Goal: Communication & Community: Answer question/provide support

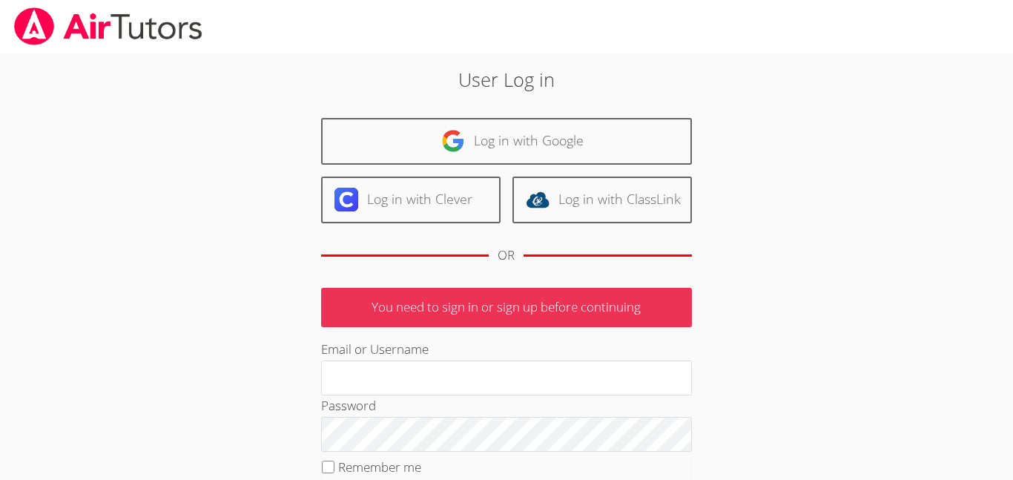
type input "Jimena_De31@lesdstudent.net"
click at [723, 343] on div "User Log in Log in with Google Log in with Clever Log in with ClassLink OR You …" at bounding box center [506, 342] width 547 height 554
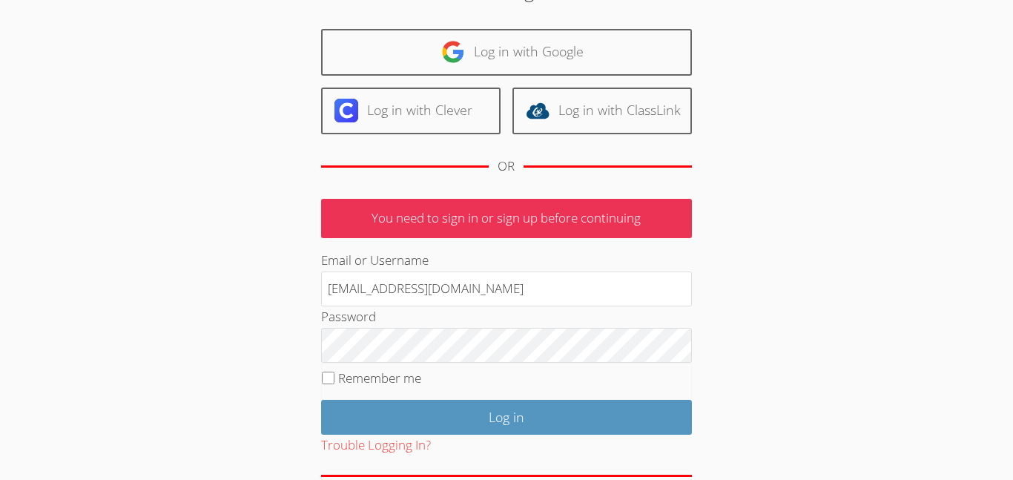
scroll to position [119, 0]
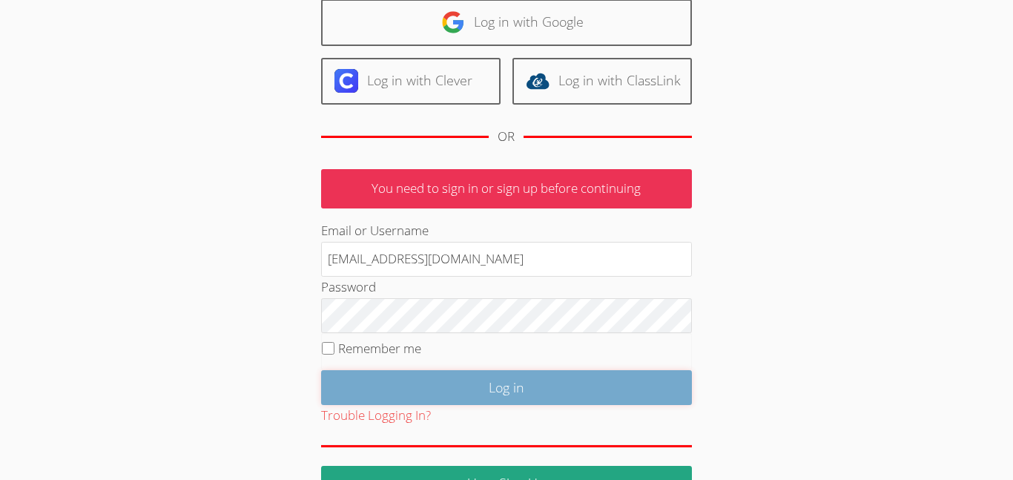
click at [486, 382] on input "Log in" at bounding box center [506, 387] width 371 height 35
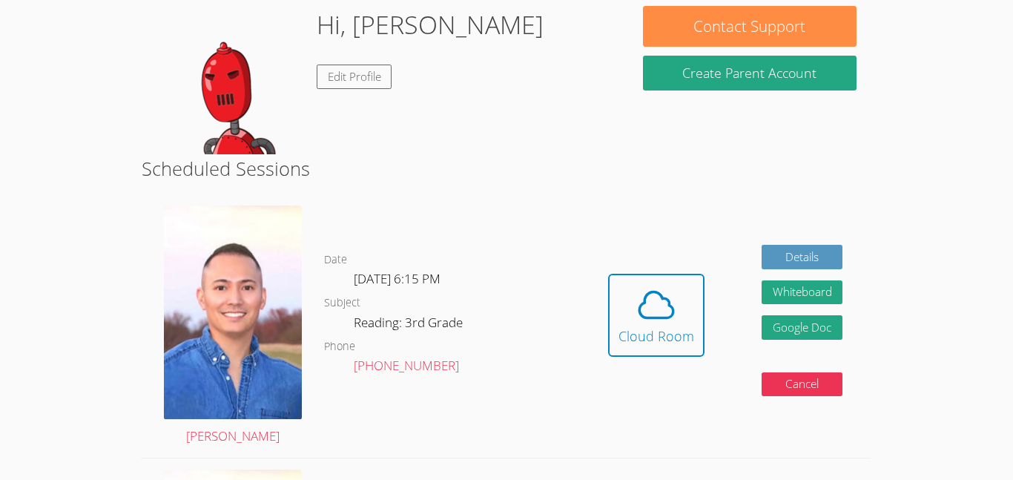
scroll to position [237, 0]
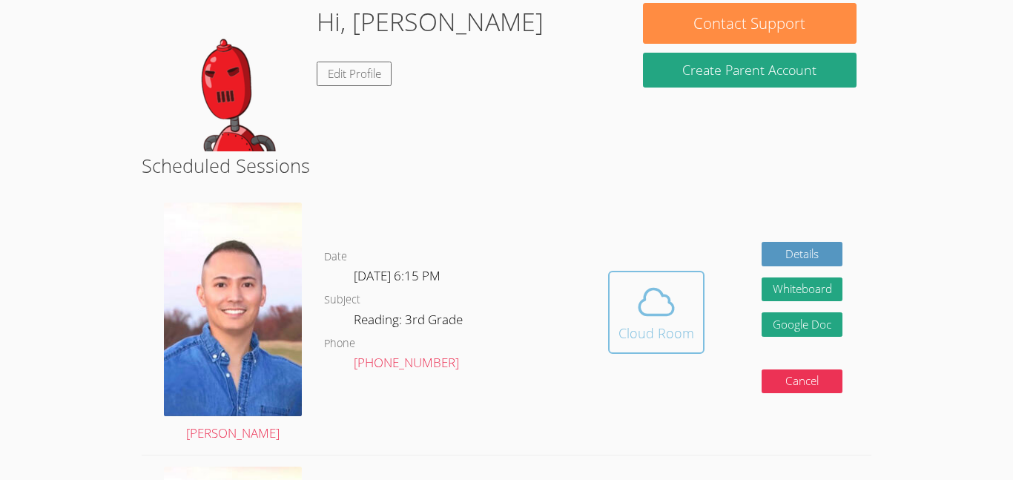
click at [633, 297] on span at bounding box center [656, 302] width 76 height 42
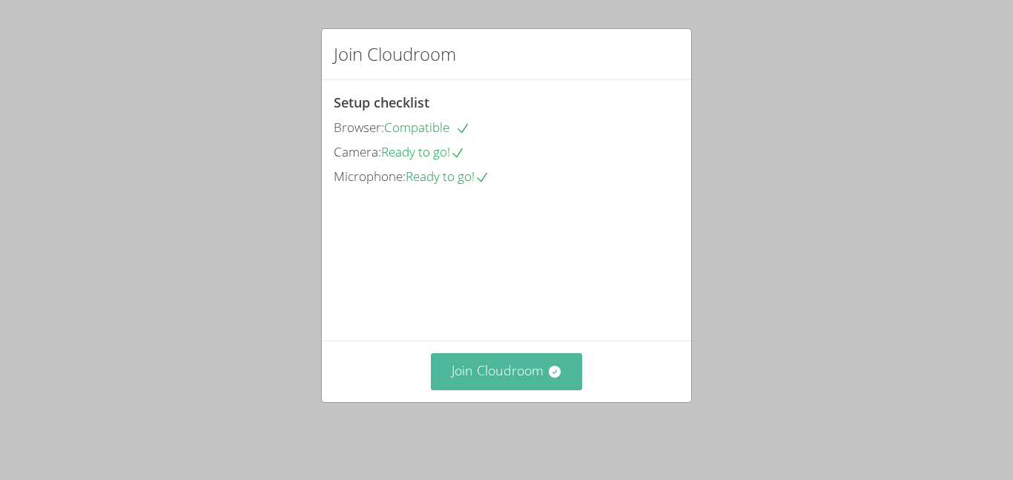
click at [511, 386] on button "Join Cloudroom" at bounding box center [507, 371] width 152 height 36
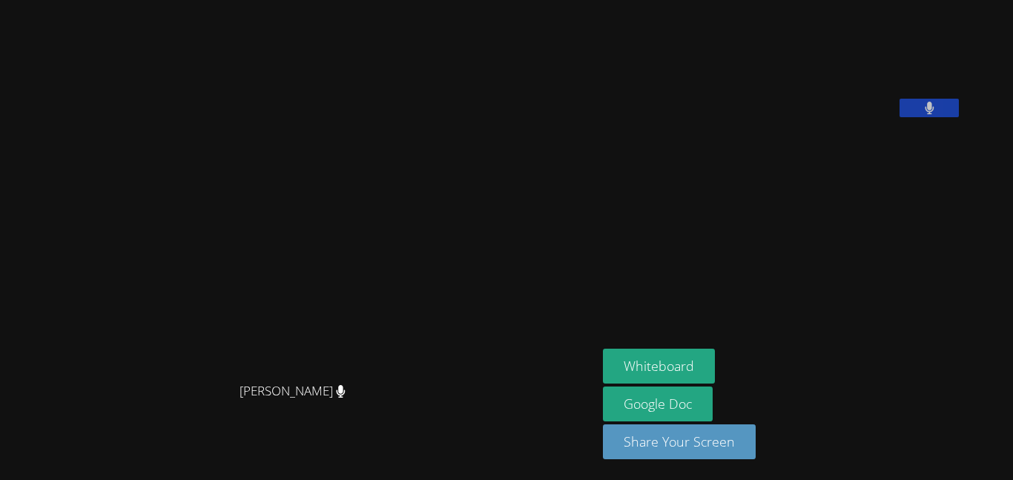
click at [899, 117] on button at bounding box center [928, 108] width 59 height 19
click at [959, 117] on button at bounding box center [928, 108] width 59 height 19
click at [825, 117] on video at bounding box center [714, 61] width 222 height 111
click at [937, 114] on icon at bounding box center [930, 108] width 16 height 13
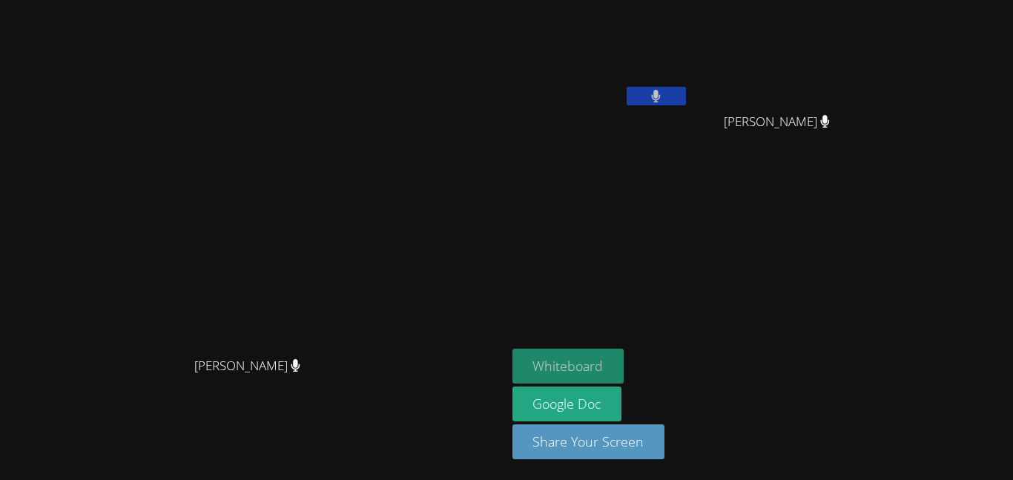
click at [624, 371] on button "Whiteboard" at bounding box center [568, 366] width 112 height 35
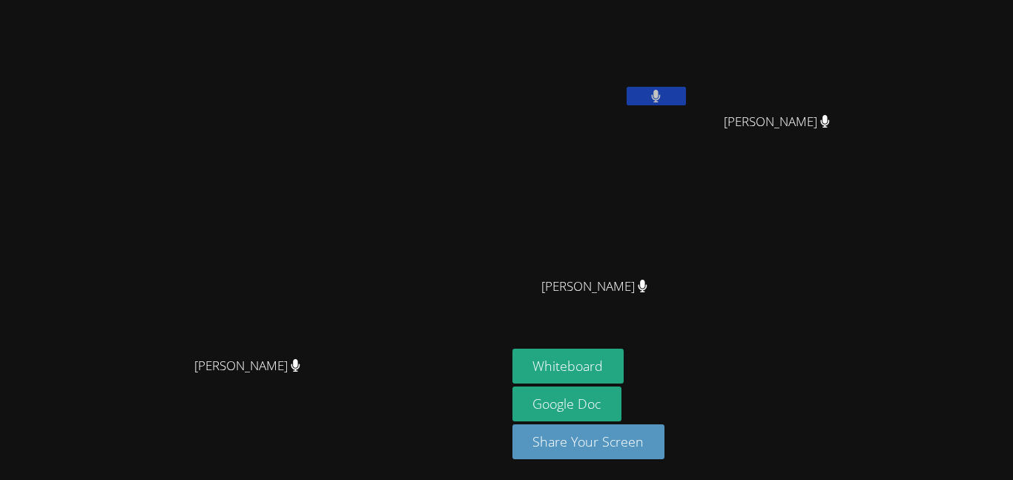
click at [650, 23] on video at bounding box center [600, 55] width 176 height 99
click at [647, 285] on span "Mercy Gutierrez Figueroa" at bounding box center [594, 287] width 106 height 22
click at [686, 95] on button at bounding box center [656, 96] width 59 height 19
click at [686, 93] on button at bounding box center [656, 96] width 59 height 19
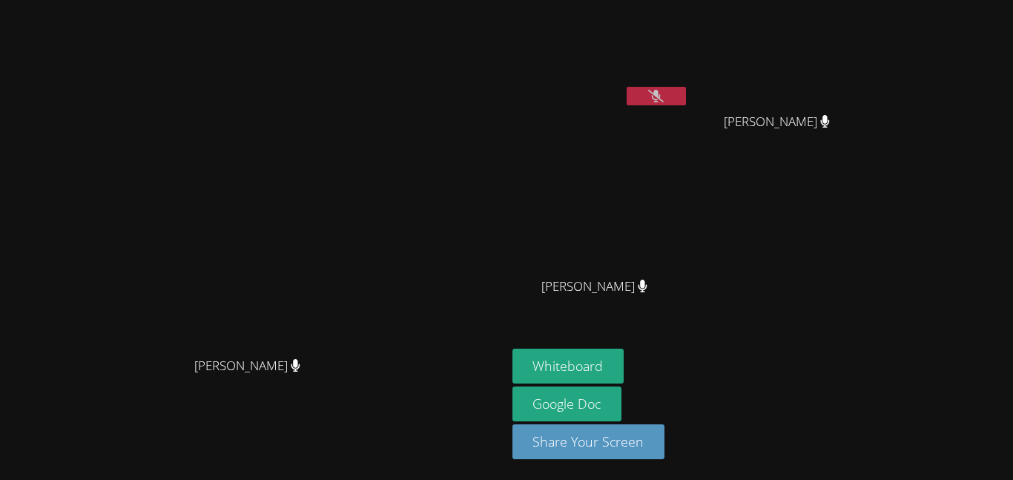
click at [664, 91] on icon at bounding box center [656, 96] width 16 height 13
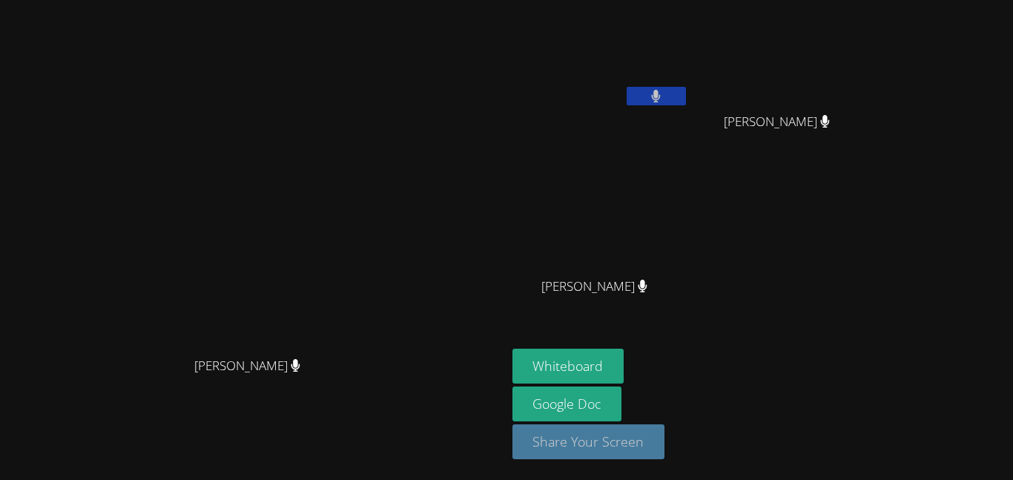
click at [665, 448] on button "Share Your Screen" at bounding box center [588, 441] width 153 height 35
click at [686, 90] on button at bounding box center [656, 96] width 59 height 19
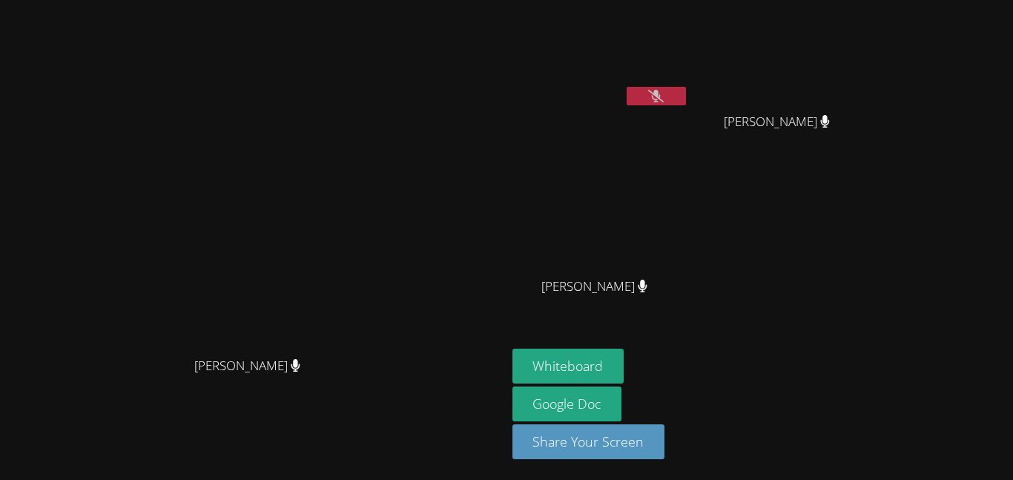
click at [686, 92] on button at bounding box center [656, 96] width 59 height 19
click at [686, 102] on button at bounding box center [656, 96] width 59 height 19
click at [664, 98] on icon at bounding box center [656, 96] width 16 height 13
click at [650, 285] on icon at bounding box center [643, 286] width 16 height 13
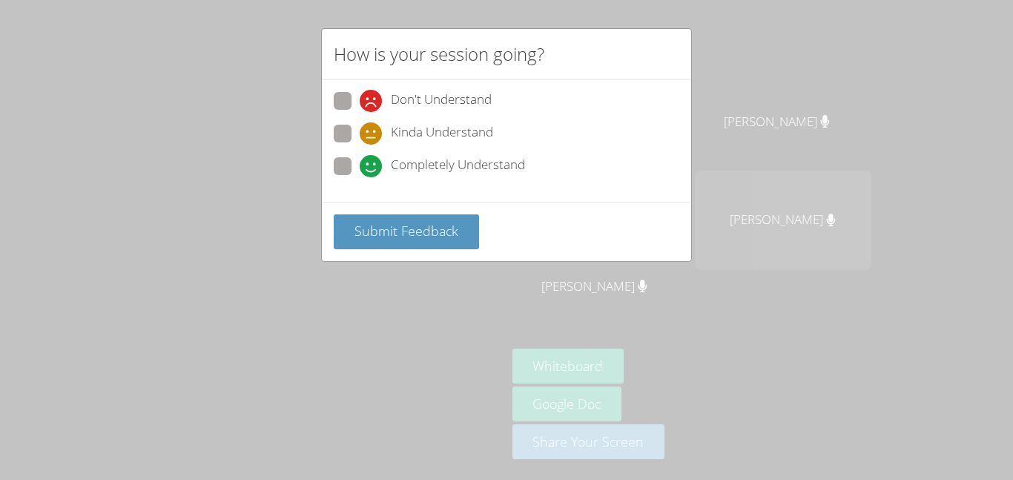
click at [360, 177] on span at bounding box center [360, 177] width 0 height 0
click at [360, 160] on input "Completely Understand" at bounding box center [366, 163] width 13 height 13
radio input "true"
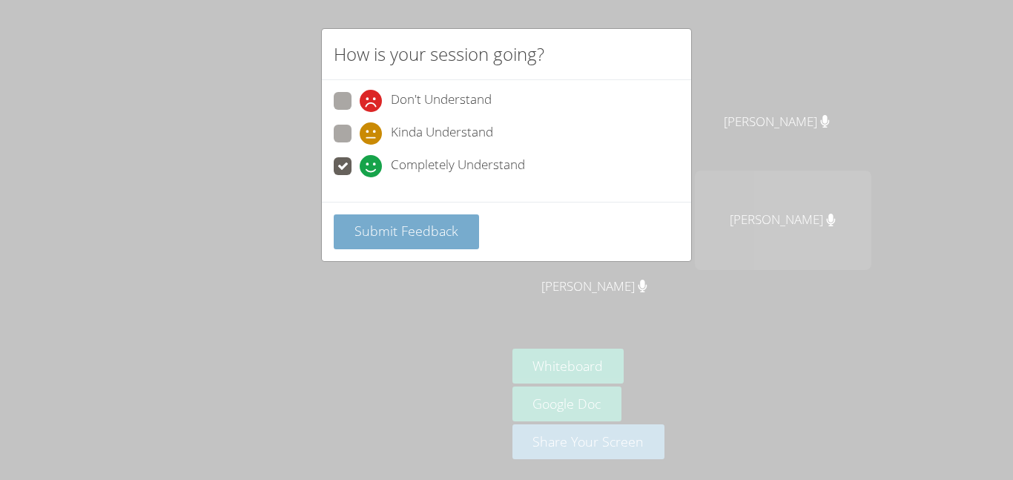
click at [417, 226] on span "Submit Feedback" at bounding box center [406, 231] width 104 height 18
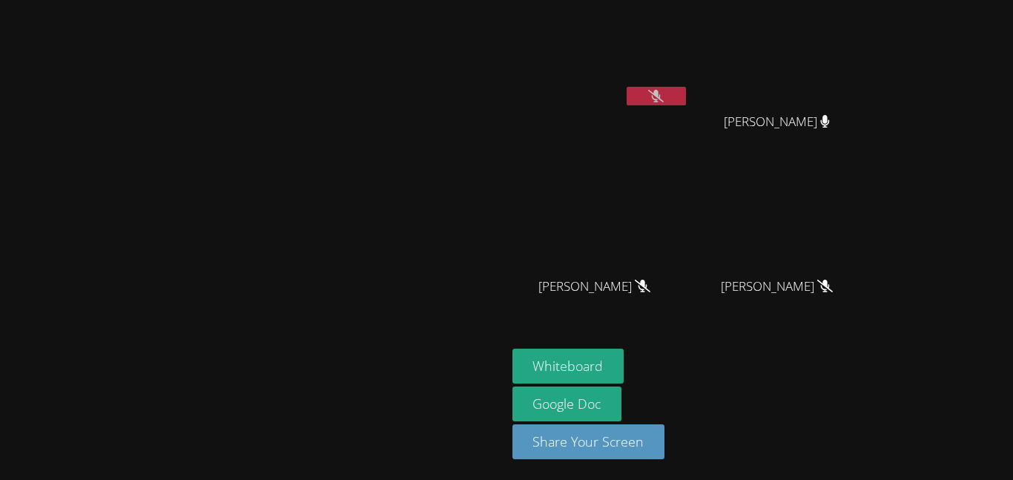
click at [364, 89] on video at bounding box center [253, 210] width 222 height 278
click at [689, 104] on video at bounding box center [600, 55] width 176 height 99
click at [686, 87] on button at bounding box center [656, 96] width 59 height 19
click at [686, 100] on button at bounding box center [656, 96] width 59 height 19
